Goal: Task Accomplishment & Management: Use online tool/utility

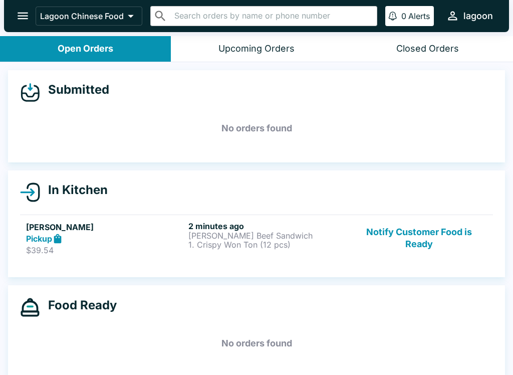
click at [65, 242] on div "Pickup" at bounding box center [105, 239] width 158 height 12
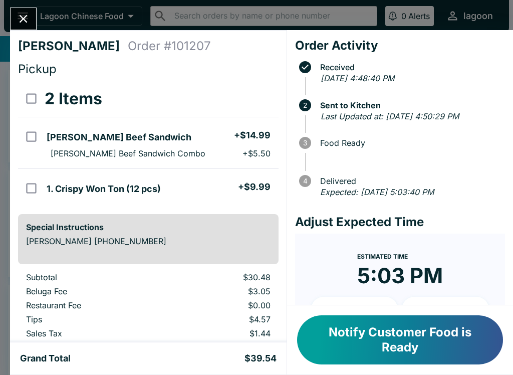
click at [394, 354] on button "Notify Customer Food is Ready" at bounding box center [400, 339] width 206 height 49
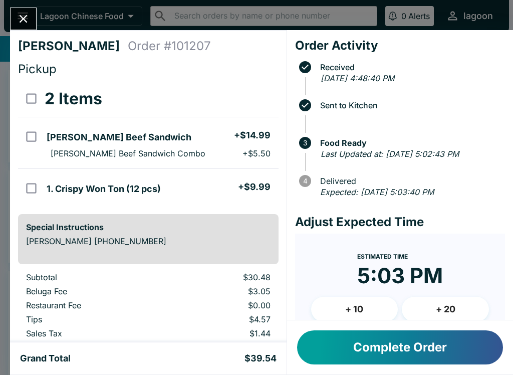
click at [398, 342] on button "Complete Order" at bounding box center [400, 347] width 206 height 34
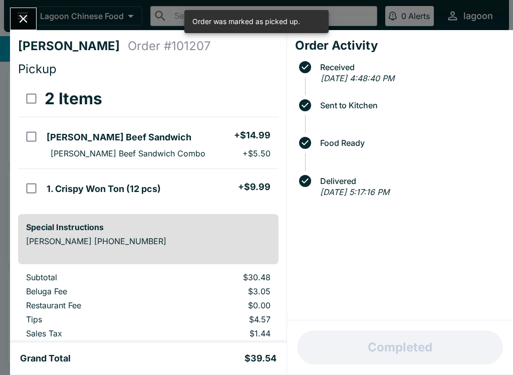
click at [30, 20] on icon "Close" at bounding box center [24, 19] width 14 height 14
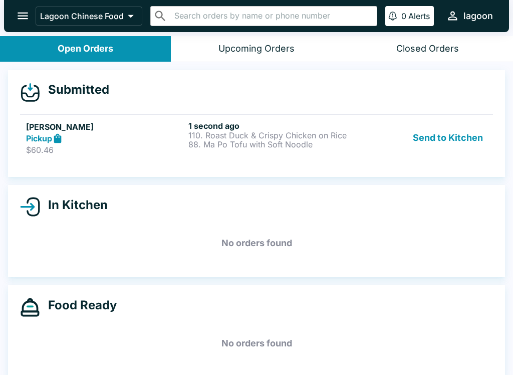
click at [115, 138] on div "Pickup" at bounding box center [105, 139] width 158 height 12
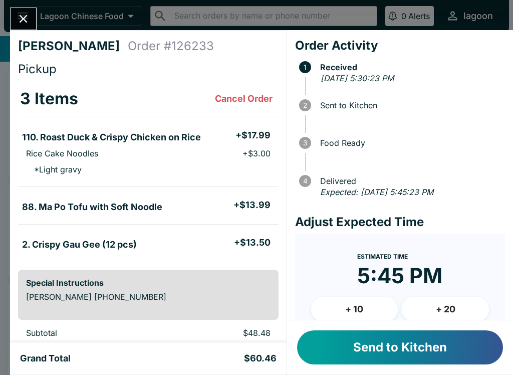
click at [418, 344] on button "Send to Kitchen" at bounding box center [400, 347] width 206 height 34
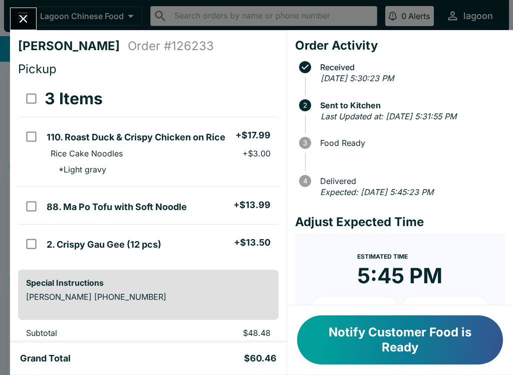
click at [376, 338] on button "Notify Customer Food is Ready" at bounding box center [400, 339] width 206 height 49
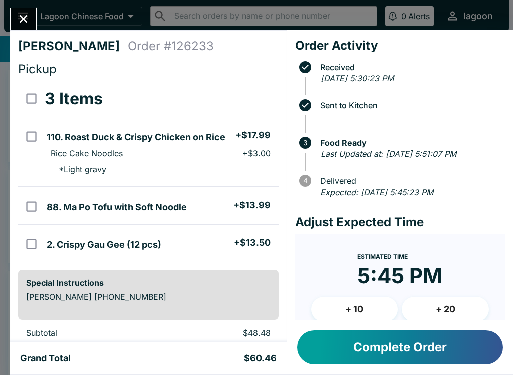
click at [349, 353] on button "Complete Order" at bounding box center [400, 347] width 206 height 34
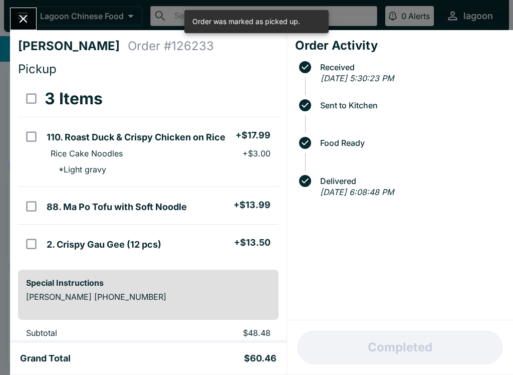
click at [26, 13] on icon "Close" at bounding box center [24, 19] width 14 height 14
